Goal: Navigation & Orientation: Find specific page/section

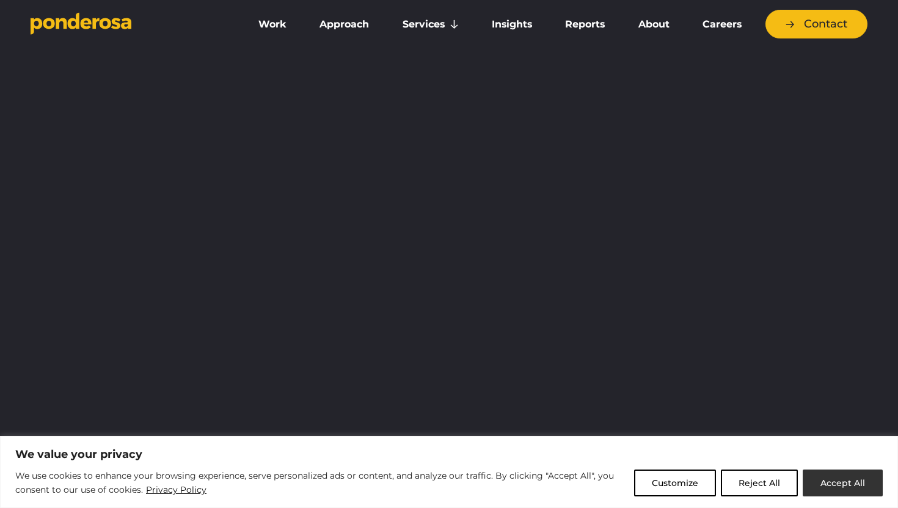
click at [836, 473] on button "Accept All" at bounding box center [843, 483] width 80 height 27
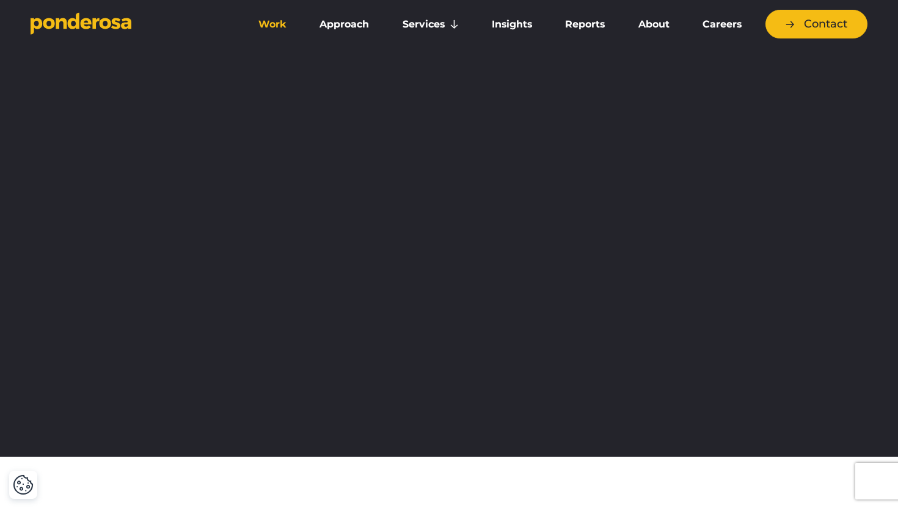
click at [271, 22] on link "Work" at bounding box center [272, 25] width 56 height 26
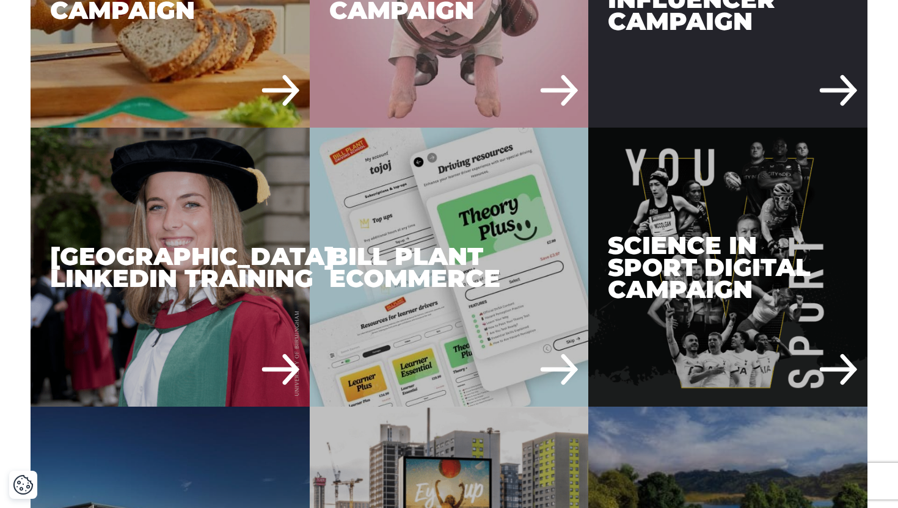
scroll to position [2240, 0]
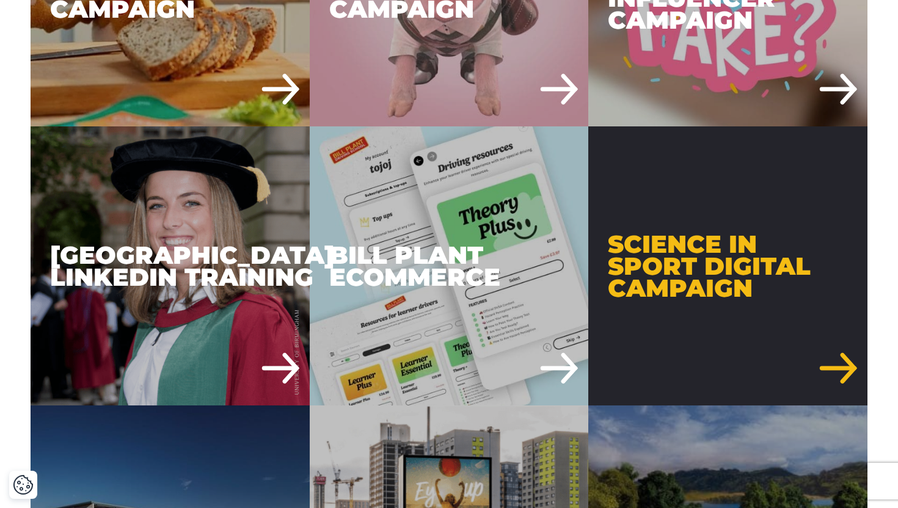
click at [689, 308] on div "Science in Sport Digital Campaign" at bounding box center [727, 265] width 279 height 279
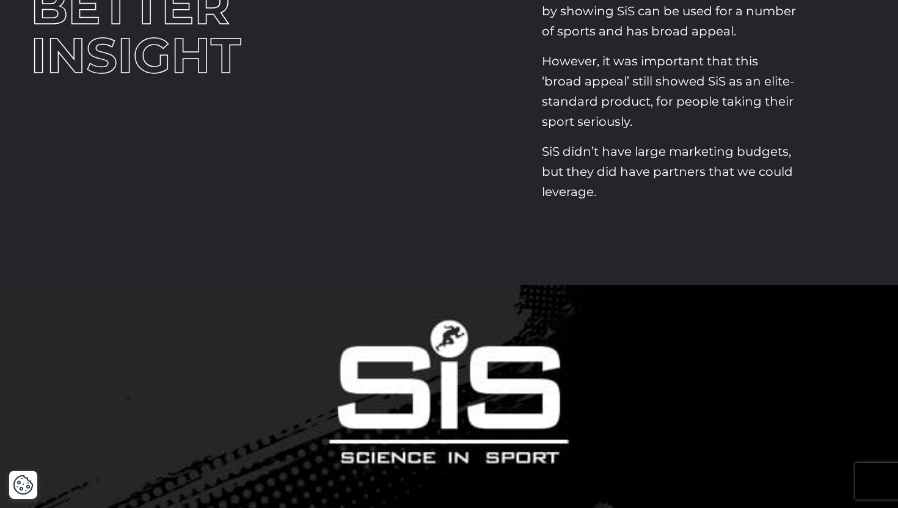
scroll to position [492, 0]
